Goal: Navigation & Orientation: Find specific page/section

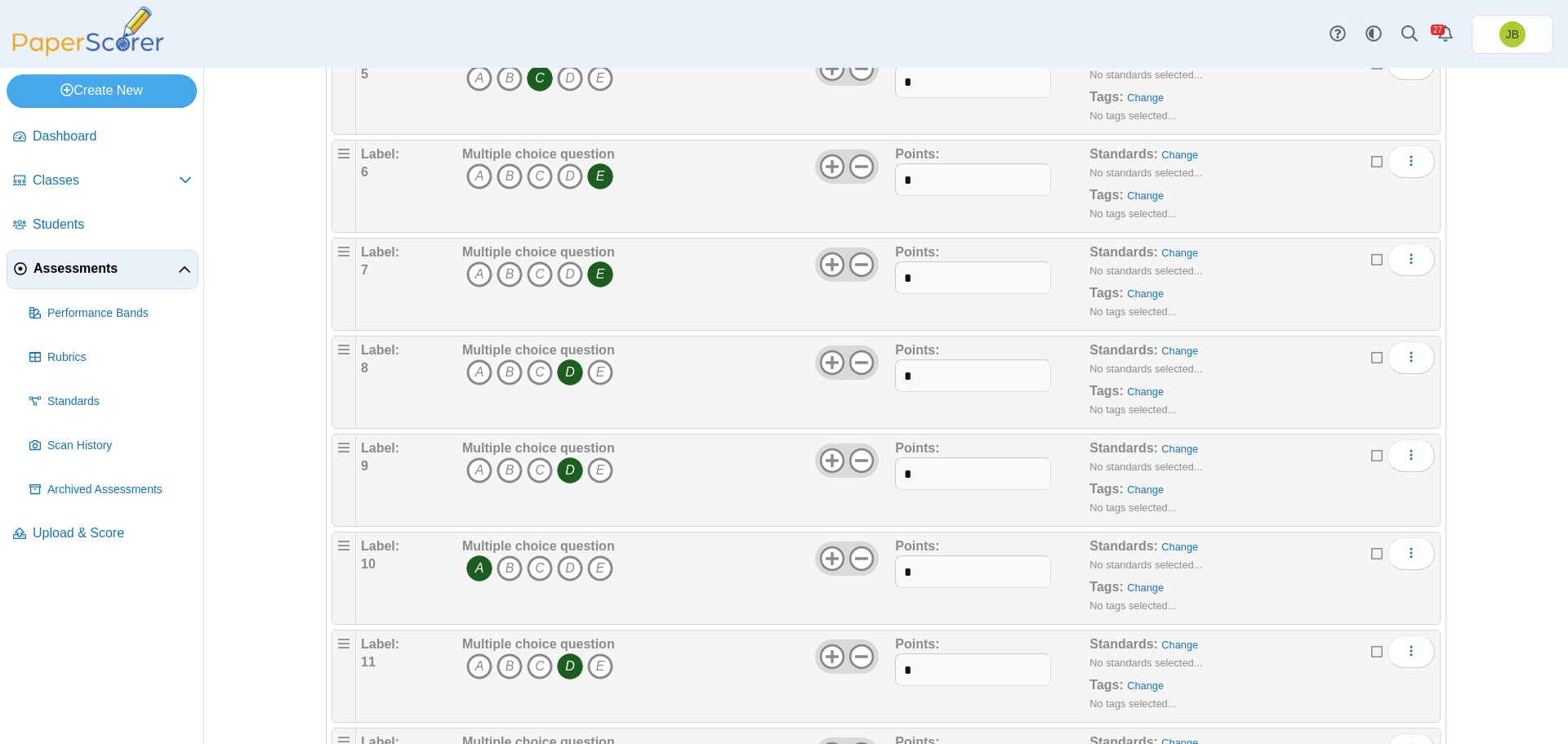
scroll to position [100, 0]
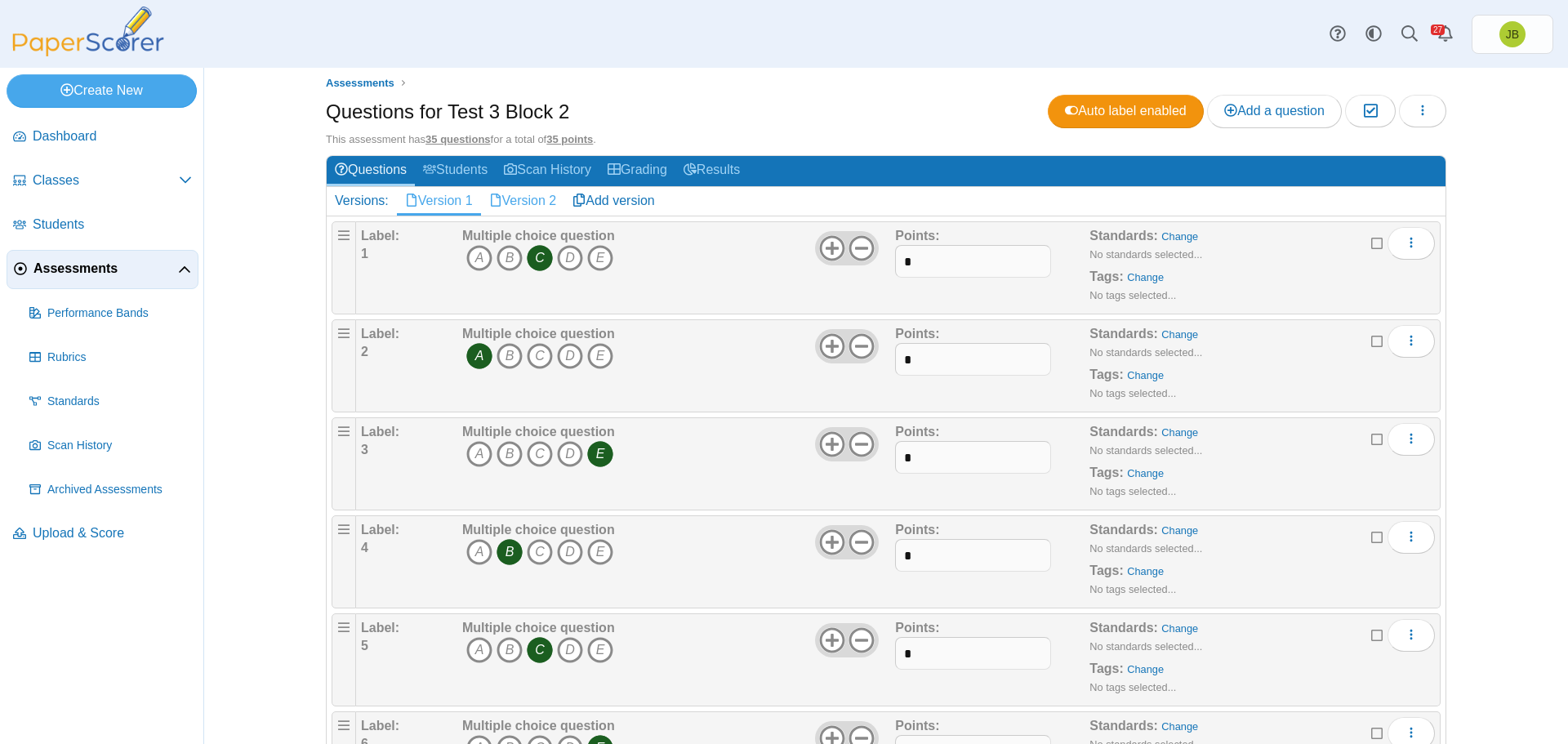
click at [532, 199] on link "Version 2" at bounding box center [523, 201] width 84 height 28
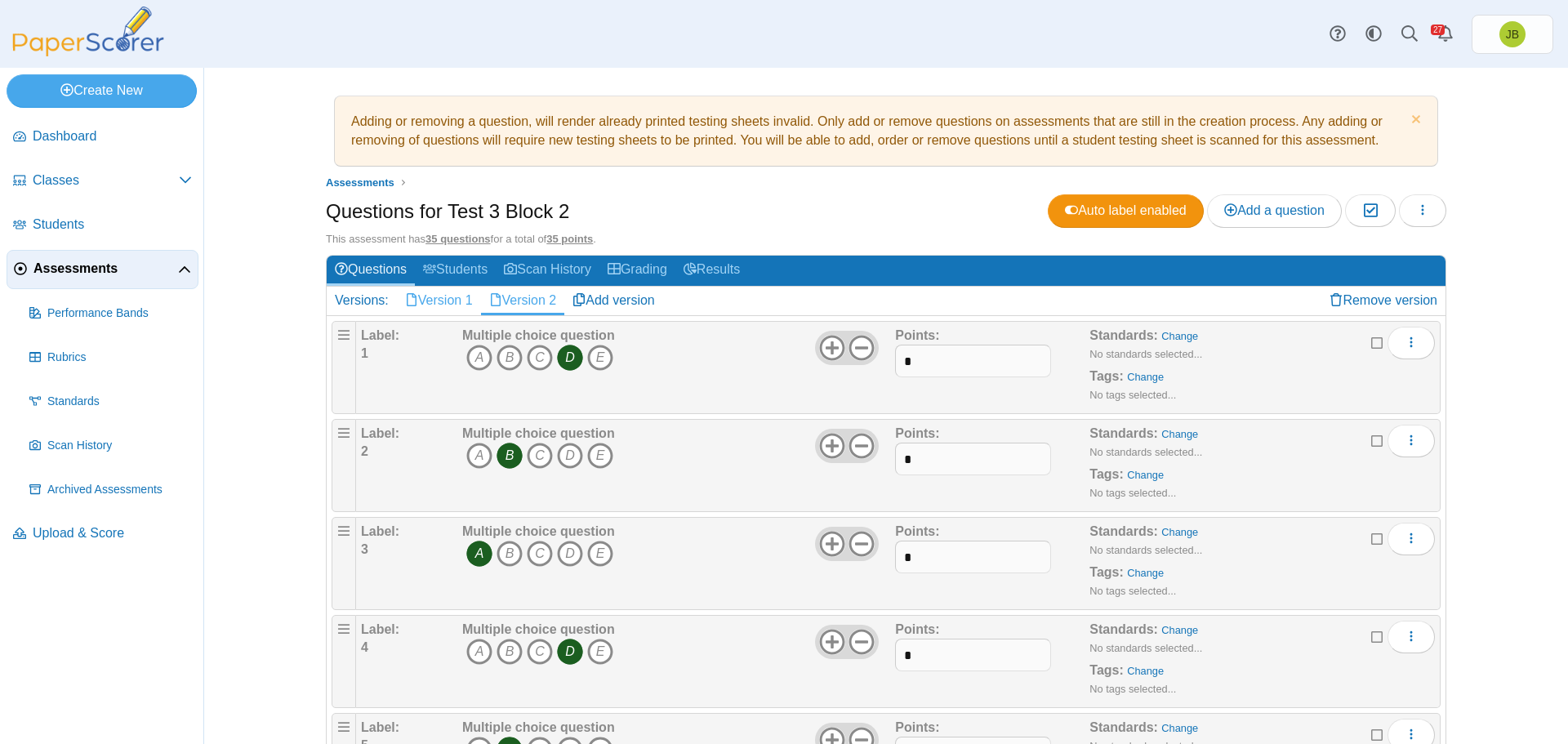
click at [423, 302] on link "Version 1" at bounding box center [439, 301] width 84 height 28
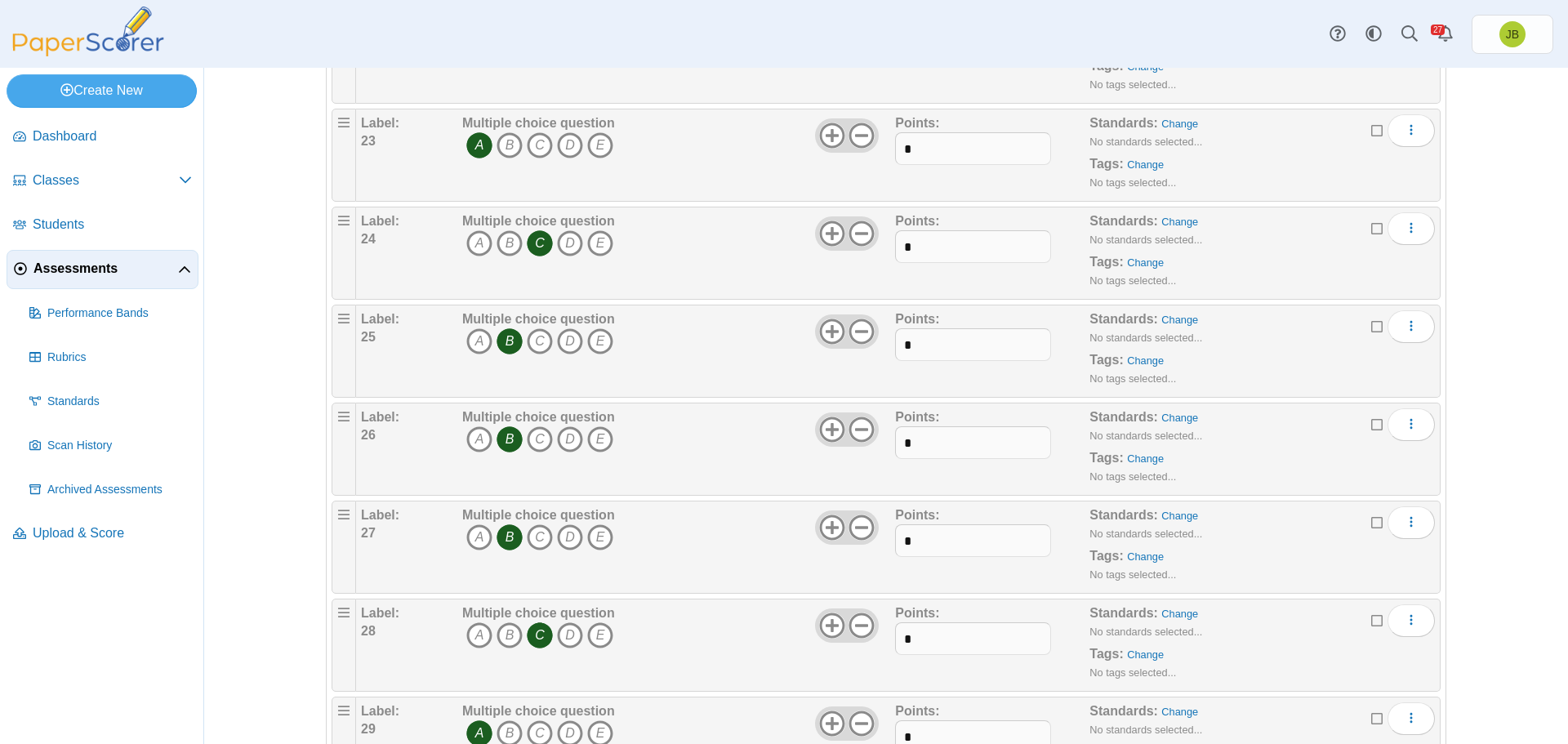
scroll to position [3021, 0]
